Goal: Information Seeking & Learning: Check status

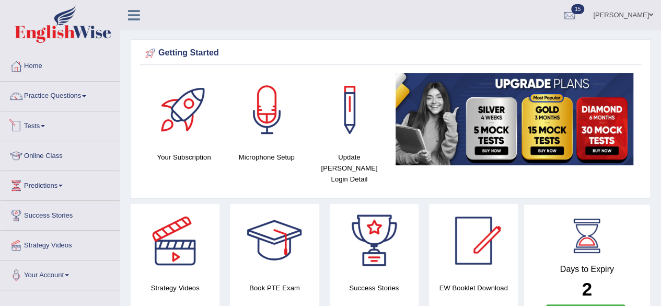
click at [37, 129] on link "Tests" at bounding box center [60, 124] width 119 height 26
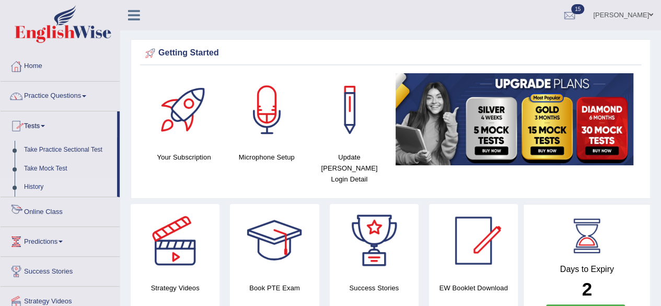
click at [41, 185] on link "History" at bounding box center [68, 187] width 98 height 19
click at [43, 186] on link "History" at bounding box center [68, 187] width 98 height 19
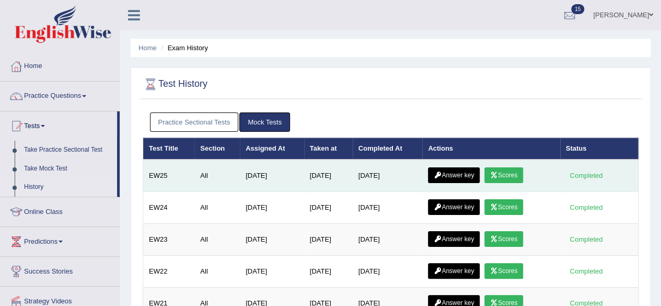
click at [452, 177] on link "Answer key" at bounding box center [454, 175] width 52 height 16
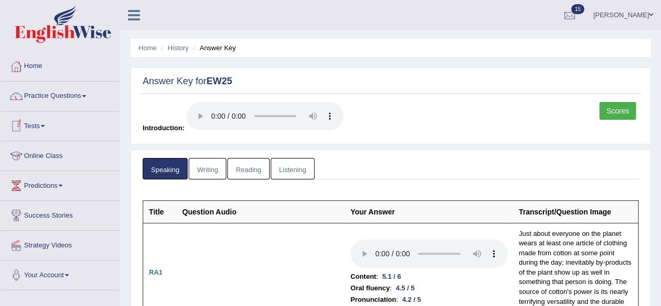
click at [205, 163] on link "Writing" at bounding box center [208, 168] width 38 height 21
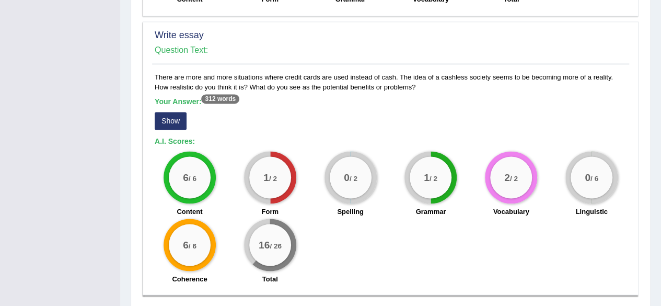
scroll to position [837, 0]
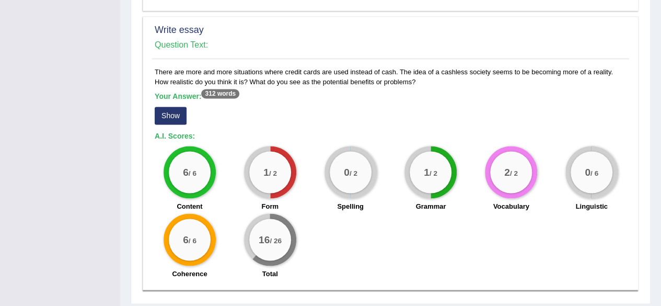
click at [213, 94] on sup "312 words" at bounding box center [220, 93] width 38 height 9
click at [188, 96] on b "Your Answer: 312 words" at bounding box center [197, 96] width 85 height 8
click at [218, 92] on sup "312 words" at bounding box center [220, 93] width 38 height 9
click at [174, 118] on button "Show" at bounding box center [171, 116] width 32 height 18
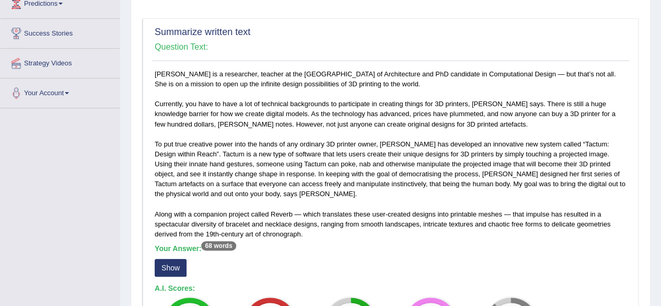
scroll to position [0, 0]
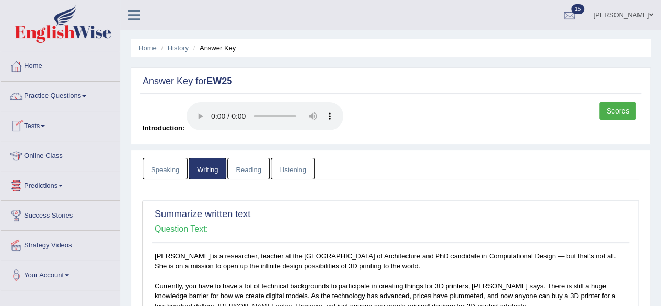
click at [38, 124] on link "Tests" at bounding box center [60, 124] width 119 height 26
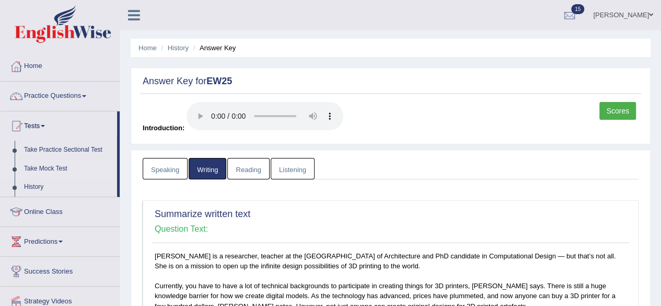
click at [52, 164] on link "Take Mock Test" at bounding box center [68, 168] width 98 height 19
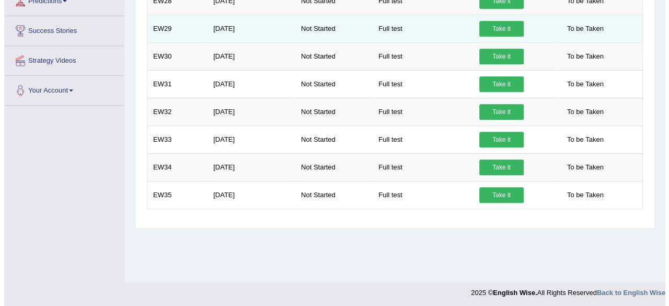
scroll to position [243, 0]
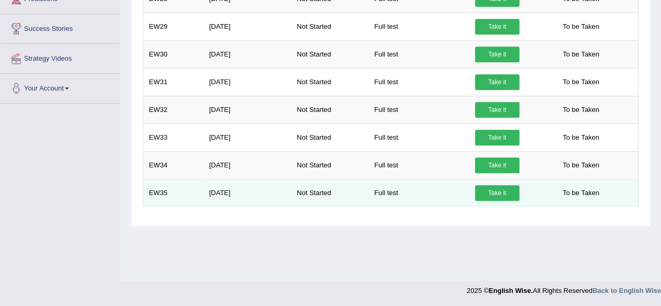
click at [496, 191] on link "Take it" at bounding box center [497, 193] width 44 height 16
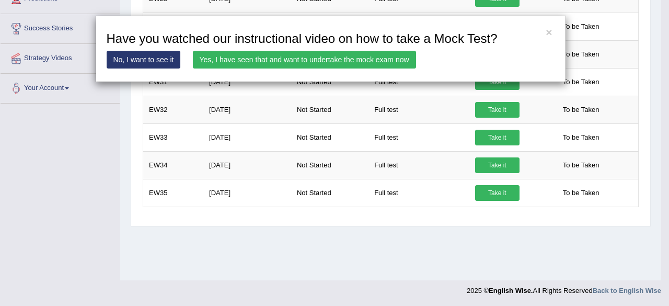
click at [349, 64] on link "Yes, I have seen that and want to undertake the mock exam now" at bounding box center [304, 60] width 223 height 18
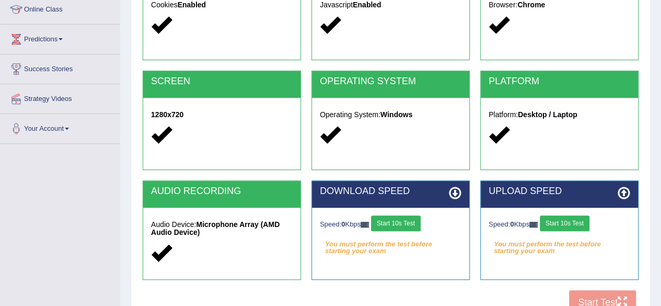
scroll to position [157, 0]
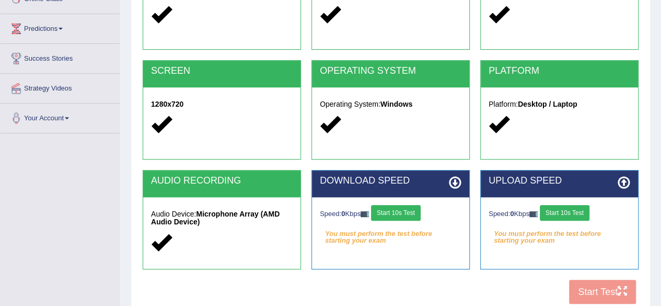
click at [410, 209] on button "Start 10s Test" at bounding box center [396, 213] width 50 height 16
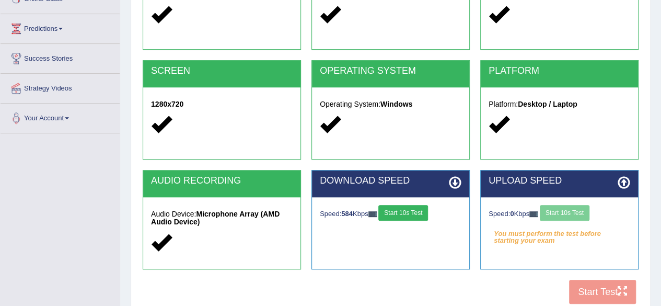
click at [571, 213] on div "Speed: 0 Kbps Start 10s Test" at bounding box center [560, 214] width 142 height 18
click at [407, 209] on button "Start 10s Test" at bounding box center [404, 213] width 50 height 16
click at [565, 209] on button "Start 10s Test" at bounding box center [565, 213] width 50 height 16
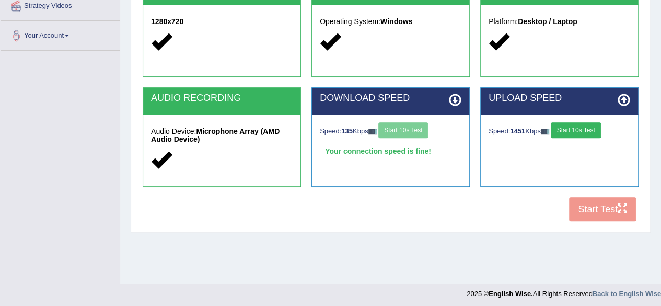
scroll to position [243, 0]
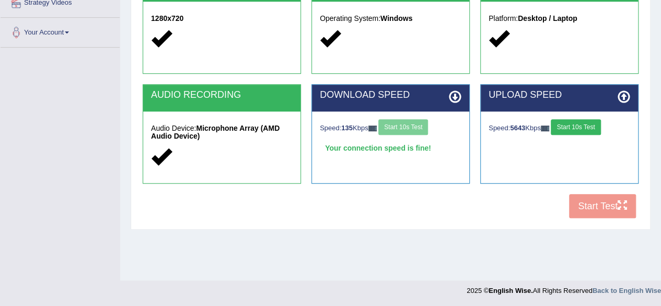
click at [585, 122] on button "Start 10s Test" at bounding box center [576, 127] width 50 height 16
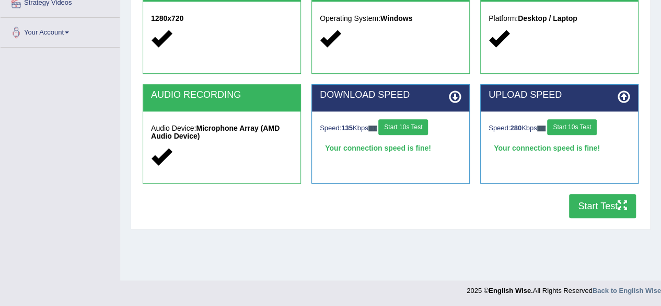
click at [591, 203] on button "Start Test" at bounding box center [602, 206] width 67 height 24
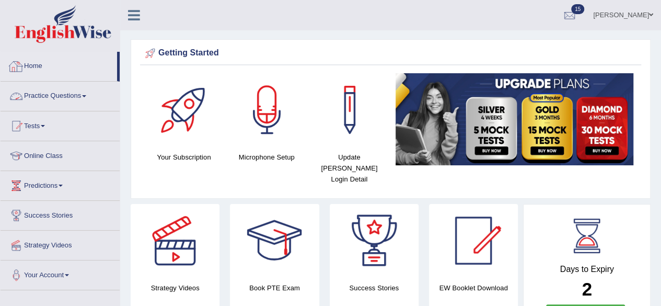
click at [40, 64] on link "Home" at bounding box center [59, 65] width 117 height 26
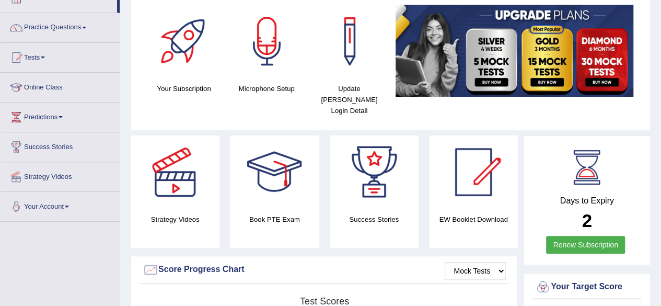
scroll to position [52, 0]
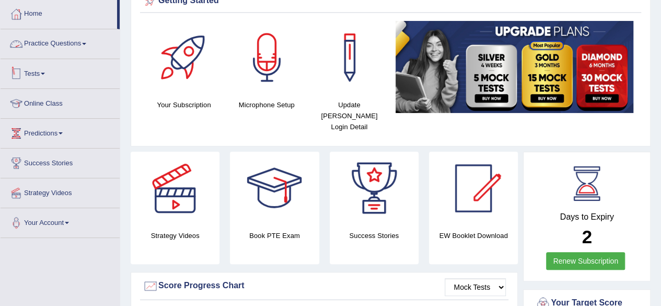
click at [36, 71] on link "Tests" at bounding box center [60, 72] width 119 height 26
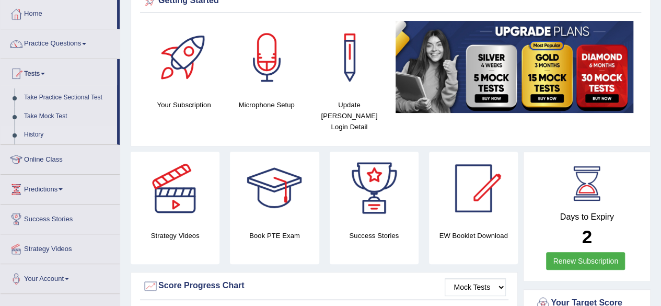
click at [32, 135] on link "History" at bounding box center [68, 134] width 98 height 19
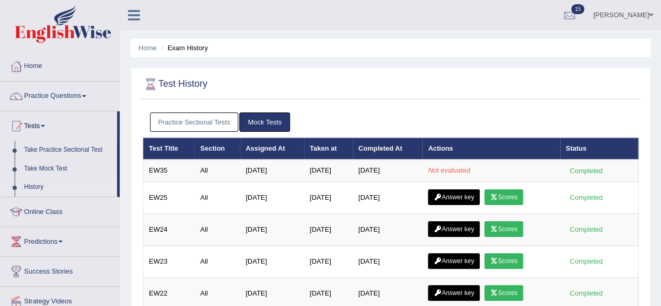
click at [256, 121] on link "Mock Tests" at bounding box center [264, 121] width 51 height 19
click at [258, 121] on link "Mock Tests" at bounding box center [264, 121] width 51 height 19
click at [259, 122] on link "Mock Tests" at bounding box center [264, 121] width 51 height 19
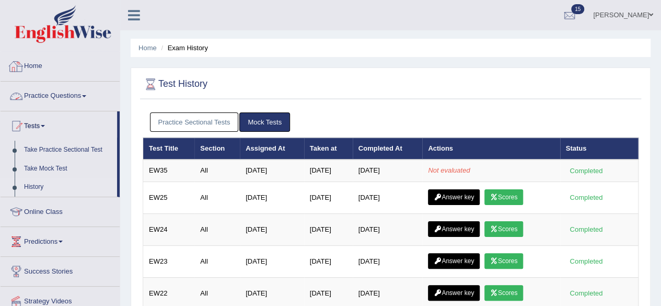
click at [41, 62] on link "Home" at bounding box center [60, 65] width 119 height 26
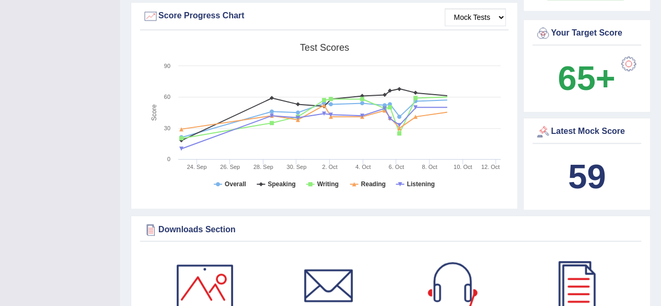
scroll to position [339, 0]
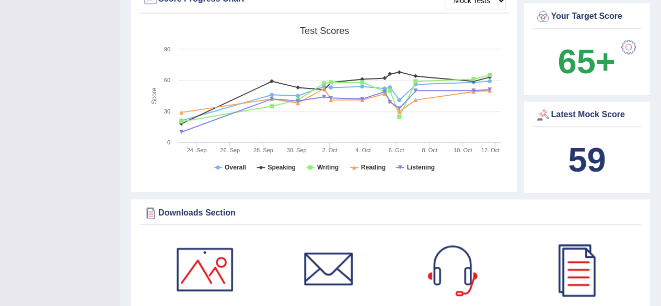
click at [608, 147] on div "59" at bounding box center [587, 160] width 104 height 50
click at [572, 107] on div "Latest Mock Score" at bounding box center [587, 115] width 104 height 16
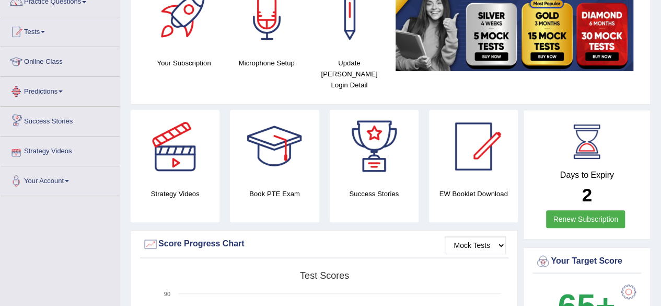
scroll to position [77, 0]
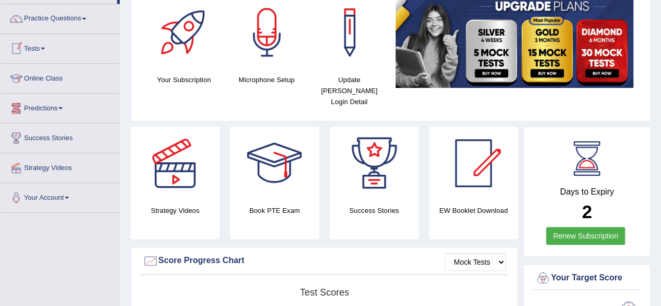
click at [33, 48] on link "Tests" at bounding box center [60, 47] width 119 height 26
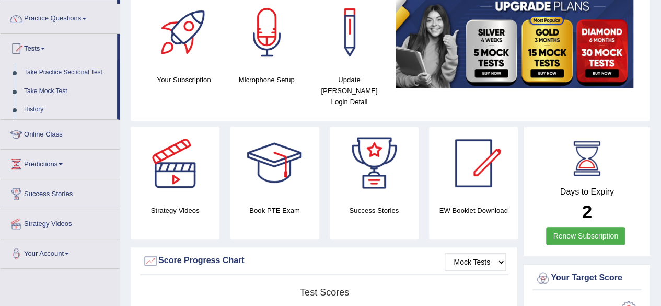
click at [41, 107] on link "History" at bounding box center [68, 109] width 98 height 19
